Goal: Use online tool/utility: Utilize a website feature to perform a specific function

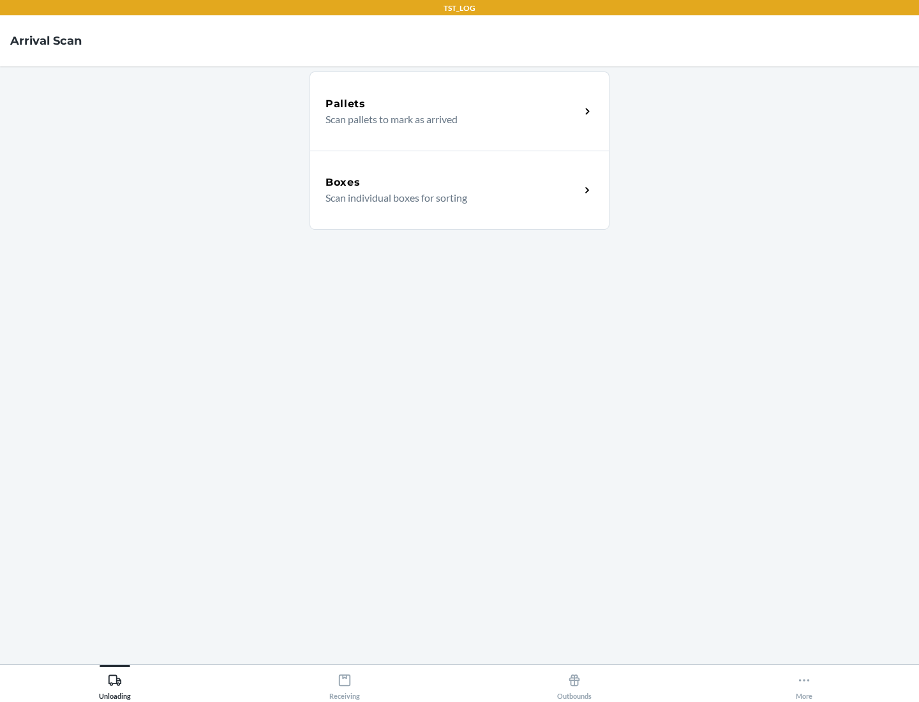
click at [452, 182] on div "Boxes" at bounding box center [452, 182] width 255 height 15
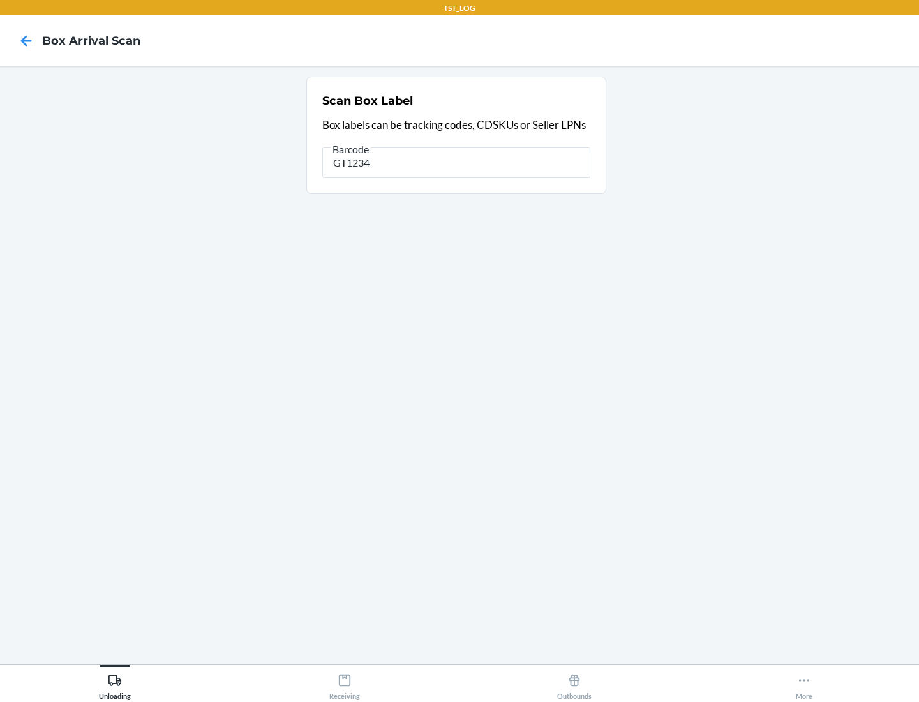
type input "GT1234"
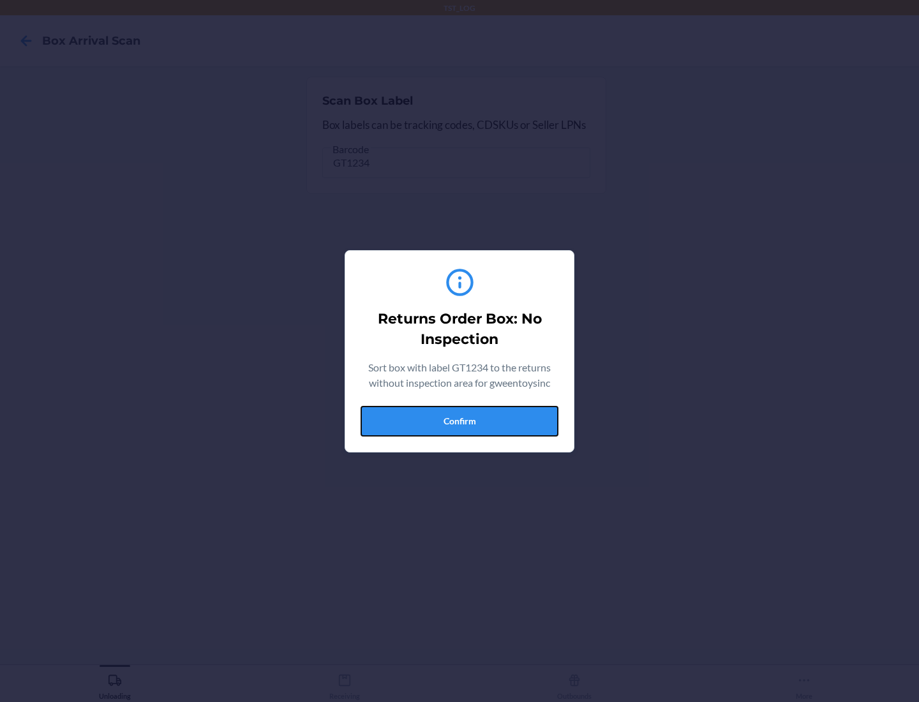
click at [459, 420] on button "Confirm" at bounding box center [459, 421] width 198 height 31
